Goal: Transaction & Acquisition: Purchase product/service

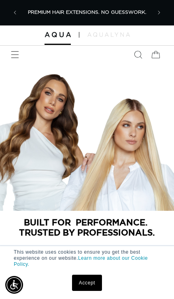
click at [14, 51] on icon "Menu" at bounding box center [15, 55] width 8 height 8
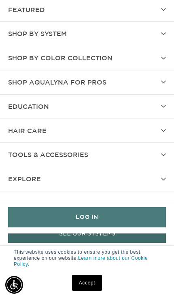
scroll to position [99, 0]
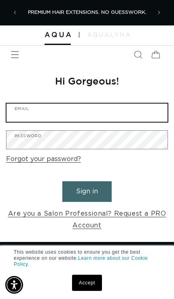
type input "elansaloniowa@gmail.com"
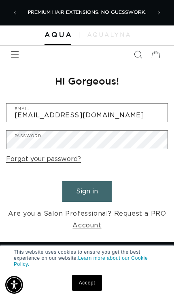
click at [87, 190] on button "Sign in" at bounding box center [86, 191] width 49 height 21
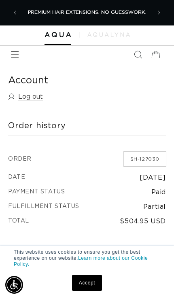
click at [18, 54] on icon "Menu" at bounding box center [15, 55] width 8 height 8
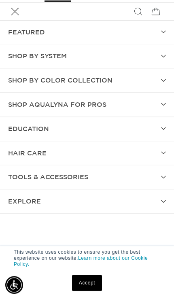
scroll to position [22, 0]
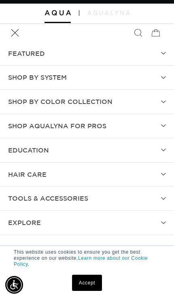
click at [14, 70] on summary "SHOP BY SYSTEM" at bounding box center [87, 78] width 174 height 24
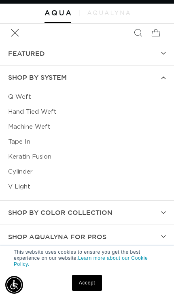
click at [19, 109] on link "Hand Tied Weft" at bounding box center [87, 111] width 158 height 15
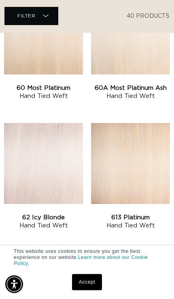
scroll to position [1384, 0]
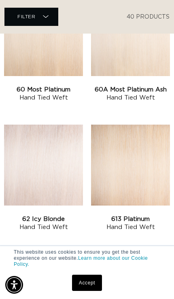
click at [148, 215] on link "613 Platinum Hand Tied Weft" at bounding box center [130, 223] width 79 height 16
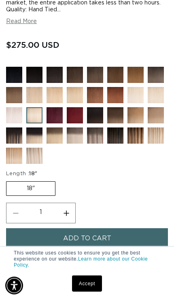
scroll to position [342, 0]
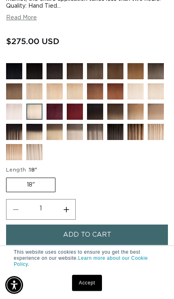
click at [29, 192] on label "18" Variant sold out or unavailable" at bounding box center [30, 185] width 49 height 15
click at [8, 176] on input "18" Variant sold out or unavailable" at bounding box center [8, 176] width 0 height 0
click at [157, 112] on img at bounding box center [162, 97] width 28 height 28
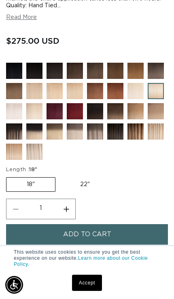
scroll to position [338, 0]
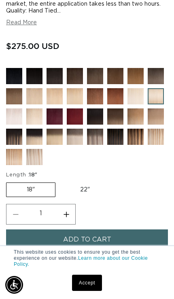
click at [82, 197] on label "22" Variant sold out or unavailable" at bounding box center [85, 190] width 50 height 14
click at [60, 181] on input "22" Variant sold out or unavailable" at bounding box center [59, 181] width 0 height 0
radio input "true"
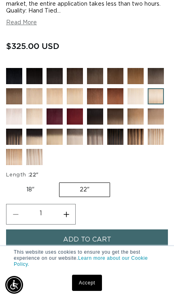
click at [15, 137] on img at bounding box center [20, 122] width 28 height 28
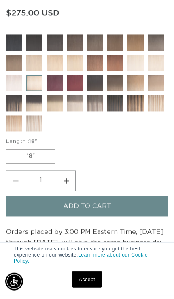
scroll to position [329, 0]
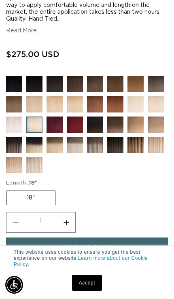
click at [37, 184] on img at bounding box center [40, 171] width 28 height 28
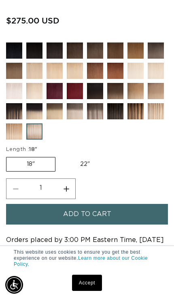
scroll to position [340, 0]
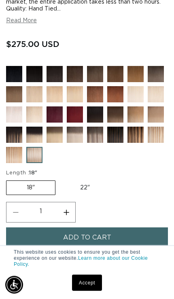
click at [76, 152] on img at bounding box center [81, 141] width 28 height 28
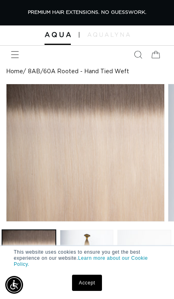
click at [14, 48] on span "Menu" at bounding box center [15, 55] width 18 height 18
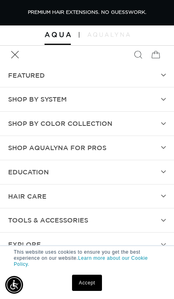
click at [20, 96] on span "SHOP BY SYSTEM" at bounding box center [37, 99] width 59 height 12
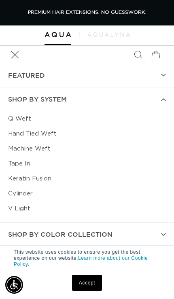
click at [26, 149] on link "Machine Weft" at bounding box center [87, 148] width 158 height 15
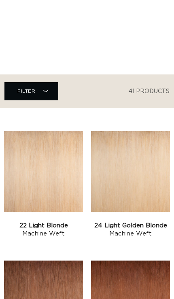
scroll to position [903, 0]
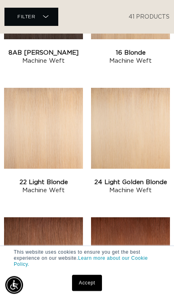
click at [27, 178] on link "22 Light Blonde Machine Weft" at bounding box center [43, 186] width 79 height 16
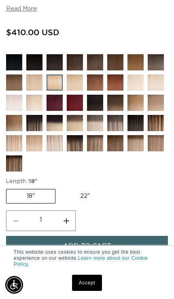
scroll to position [350, 0]
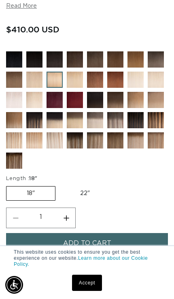
click at [157, 100] on img at bounding box center [162, 86] width 28 height 28
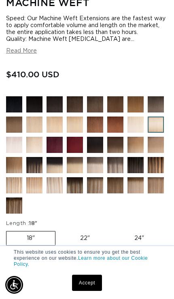
scroll to position [318, 0]
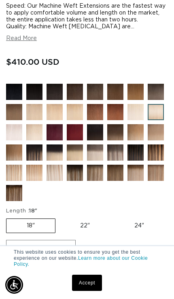
click at [140, 233] on label "24" Variant sold out or unavailable" at bounding box center [139, 226] width 50 height 14
click at [115, 217] on input "24" Variant sold out or unavailable" at bounding box center [114, 217] width 0 height 0
radio input "true"
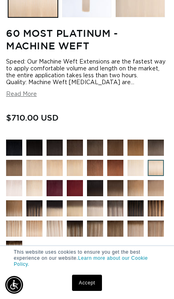
scroll to position [250, 0]
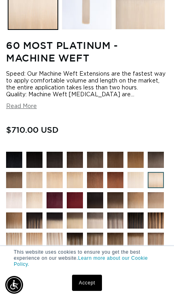
click at [137, 200] on img at bounding box center [141, 186] width 28 height 28
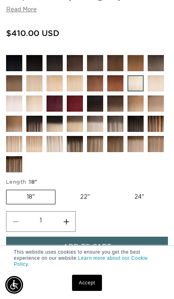
scroll to position [347, 0]
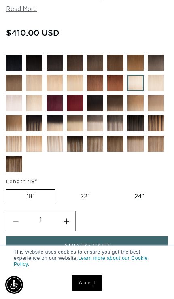
click at [140, 204] on label "24" Variant sold out or unavailable" at bounding box center [139, 197] width 50 height 14
click at [115, 188] on input "24" Variant sold out or unavailable" at bounding box center [114, 188] width 0 height 0
radio input "true"
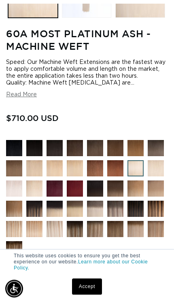
scroll to position [265, 0]
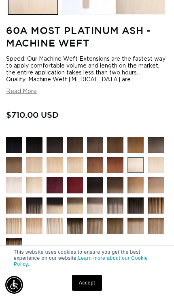
click at [155, 185] on img at bounding box center [162, 171] width 28 height 28
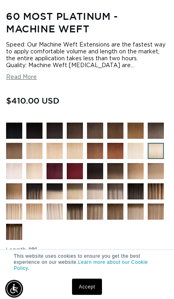
scroll to position [283, 0]
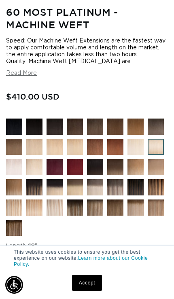
click at [20, 187] on img at bounding box center [20, 173] width 28 height 28
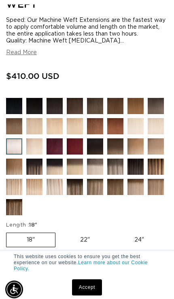
scroll to position [324, 0]
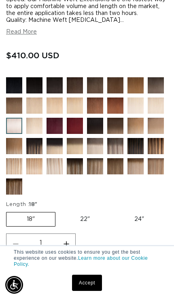
click at [38, 146] on img at bounding box center [40, 132] width 28 height 28
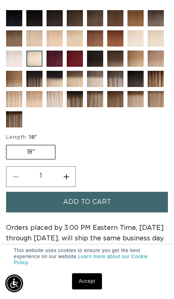
scroll to position [387, 0]
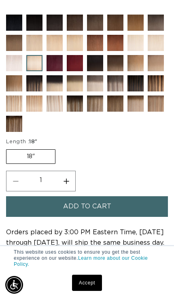
click at [136, 63] on img at bounding box center [141, 49] width 28 height 28
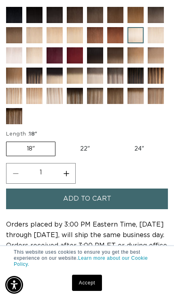
scroll to position [412, 0]
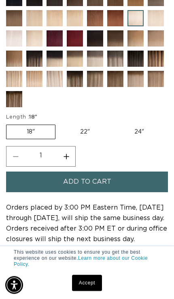
click at [83, 139] on label "22" Variant sold out or unavailable" at bounding box center [85, 132] width 50 height 14
click at [60, 123] on input "22" Variant sold out or unavailable" at bounding box center [59, 123] width 0 height 0
radio input "true"
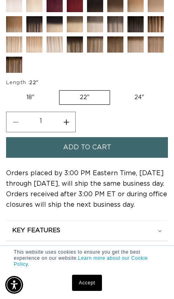
scroll to position [381, 0]
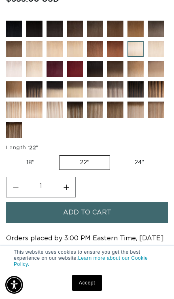
click at [143, 170] on label "24" Variant sold out or unavailable" at bounding box center [139, 163] width 50 height 14
click at [115, 154] on input "24" Variant sold out or unavailable" at bounding box center [114, 154] width 0 height 0
radio input "true"
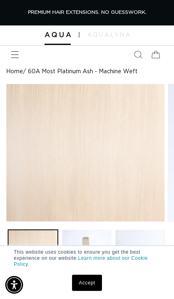
click at [105, 23] on div "PREMIUM HAIR EXTENSIONS. NO GUESSWORK." at bounding box center [87, 12] width 150 height 25
click at [96, 35] on img at bounding box center [108, 34] width 42 height 4
